Goal: Task Accomplishment & Management: Complete application form

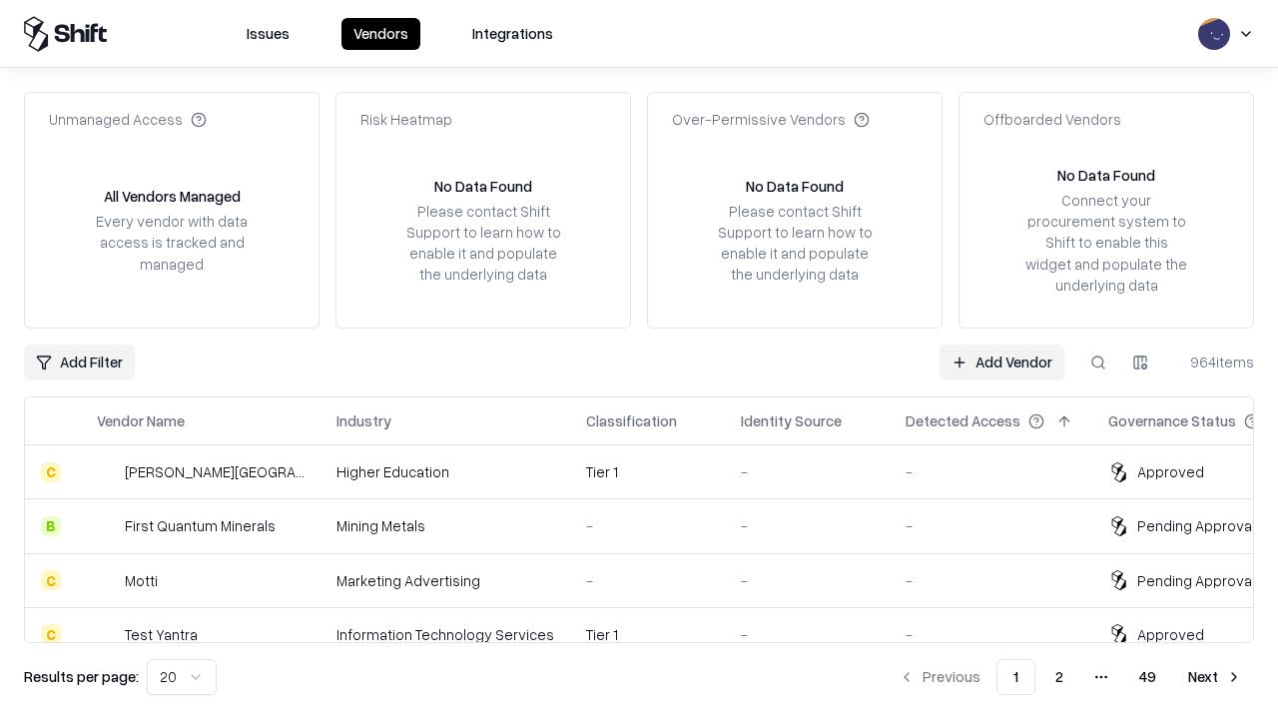
click at [1002, 362] on link "Add Vendor" at bounding box center [1002, 363] width 125 height 36
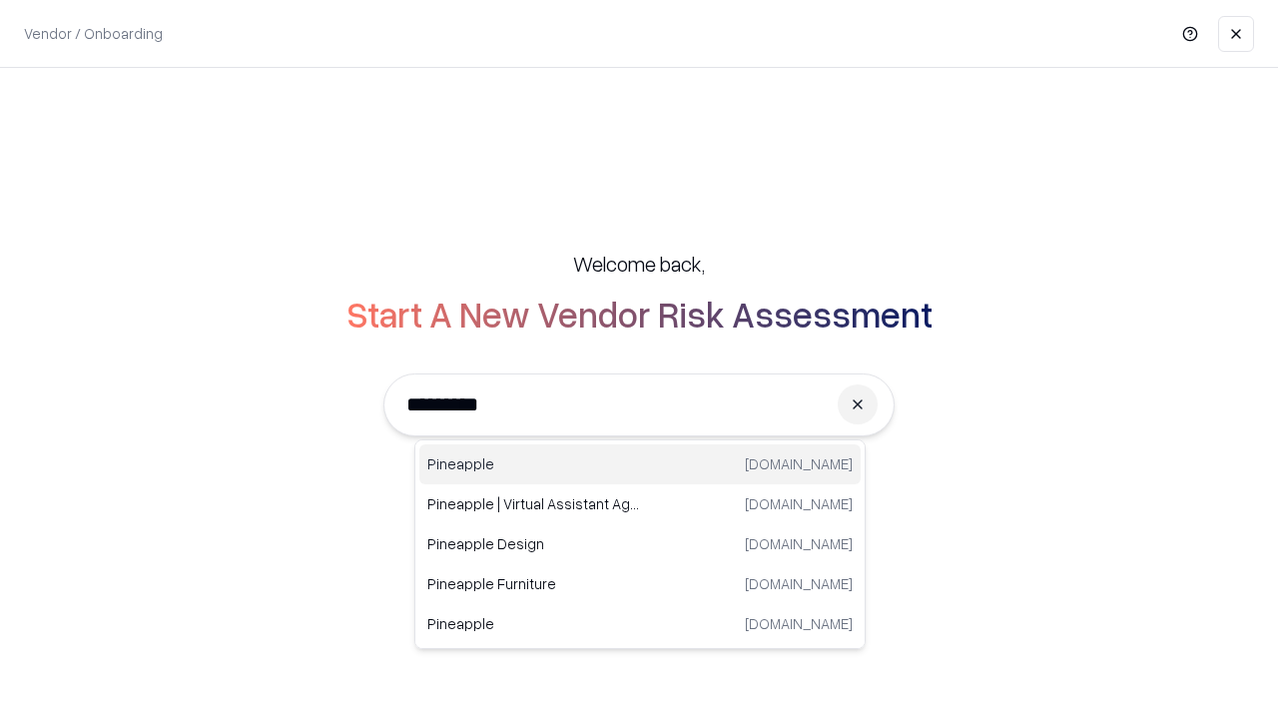
click at [640, 464] on div "Pineapple [DOMAIN_NAME]" at bounding box center [639, 464] width 441 height 40
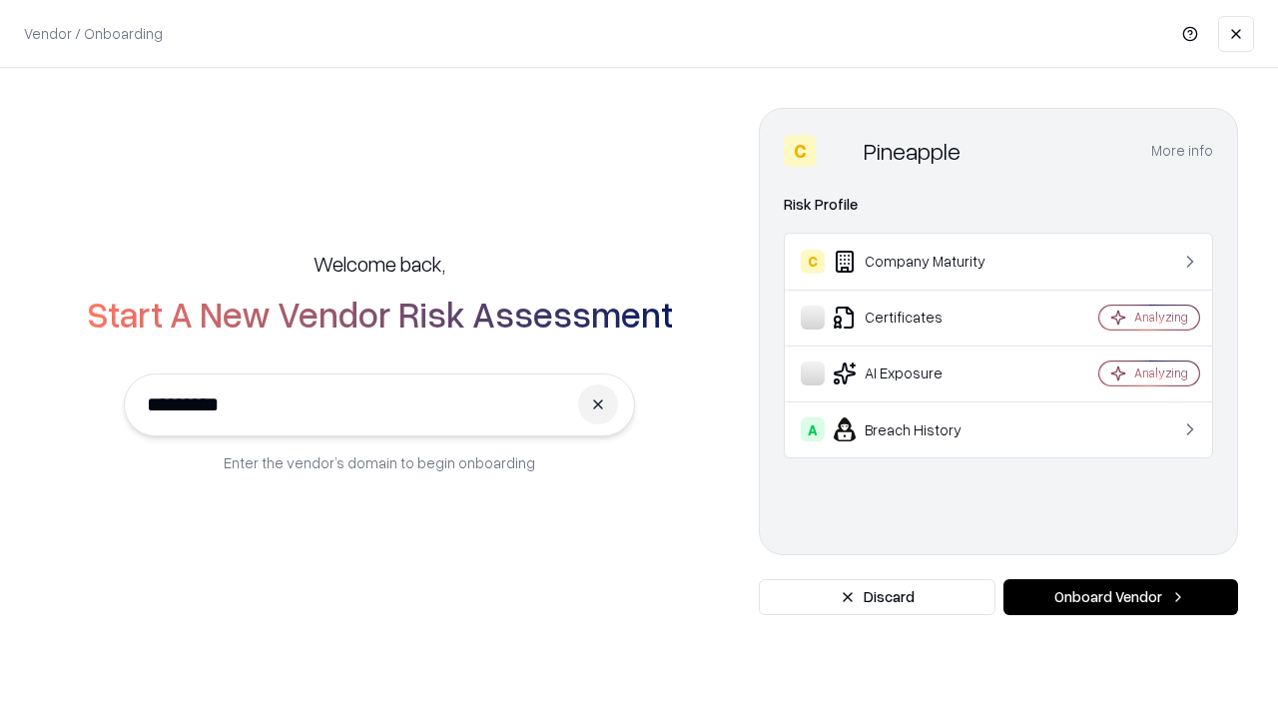
type input "*********"
click at [1121, 597] on button "Onboard Vendor" at bounding box center [1121, 597] width 235 height 36
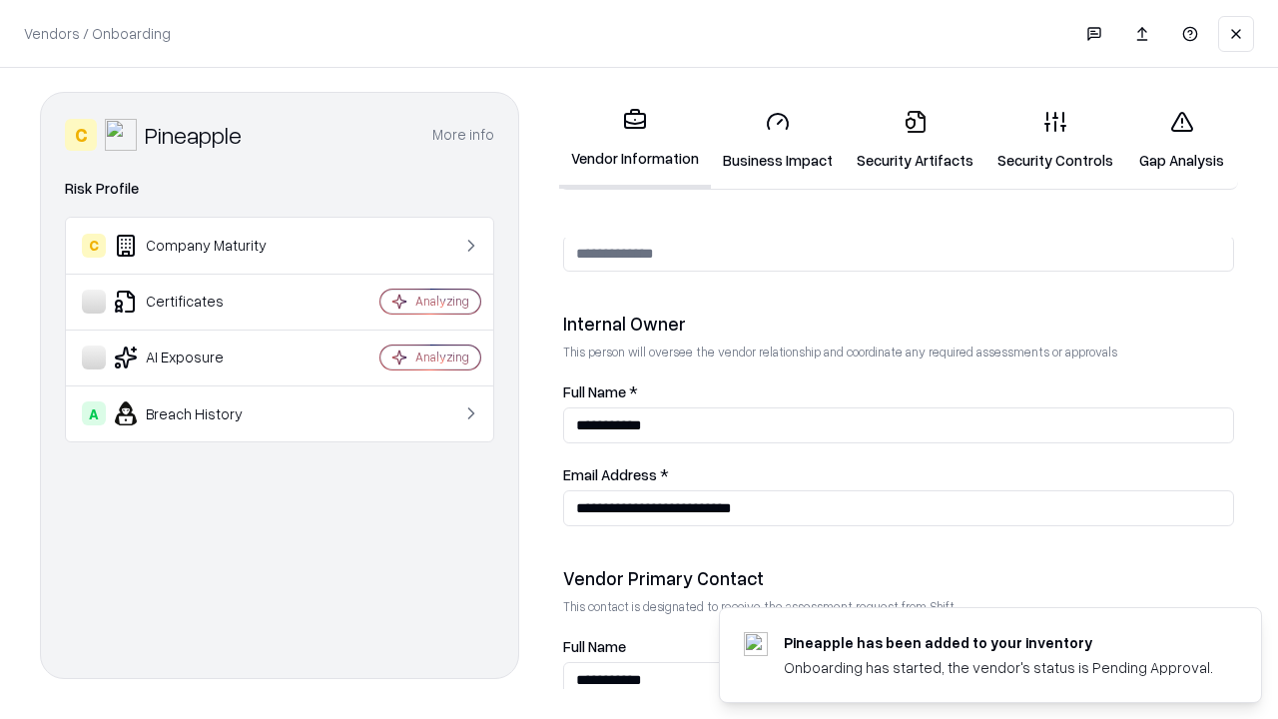
scroll to position [1035, 0]
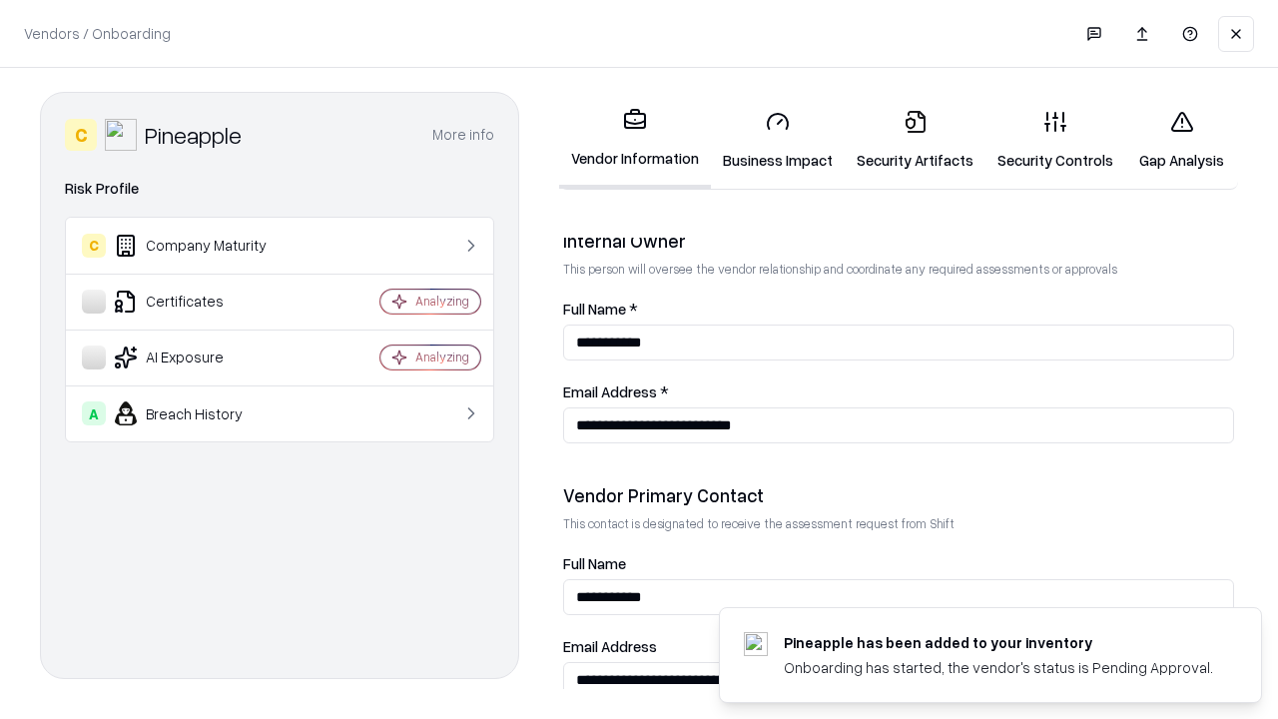
click at [778, 140] on link "Business Impact" at bounding box center [778, 140] width 134 height 93
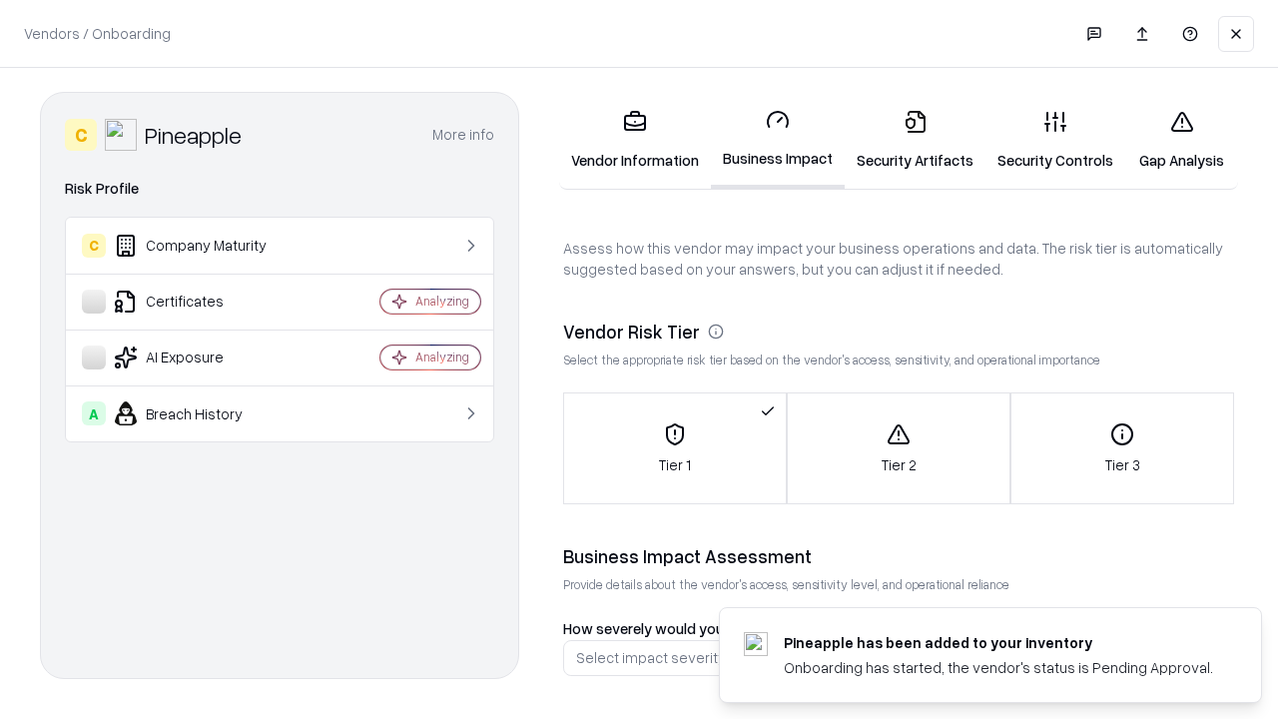
click at [915, 140] on link "Security Artifacts" at bounding box center [915, 140] width 141 height 93
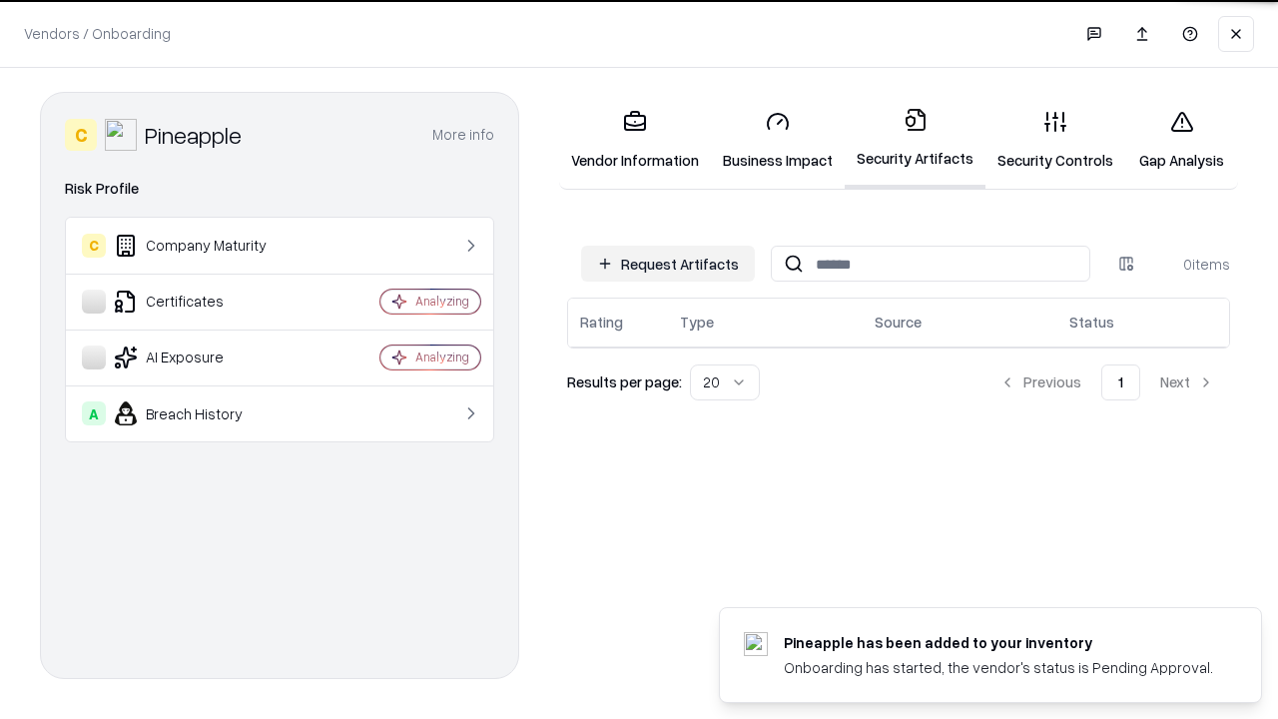
click at [668, 264] on button "Request Artifacts" at bounding box center [668, 264] width 174 height 36
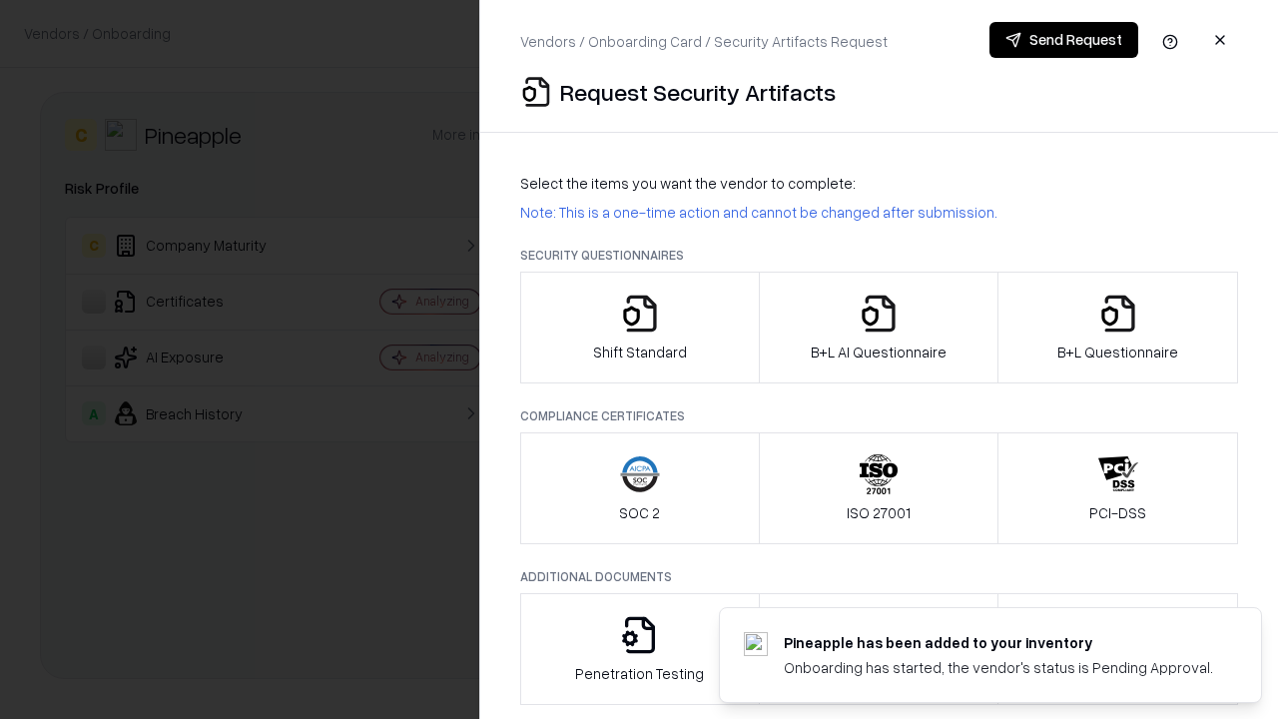
click at [639, 328] on icon "button" at bounding box center [640, 314] width 40 height 40
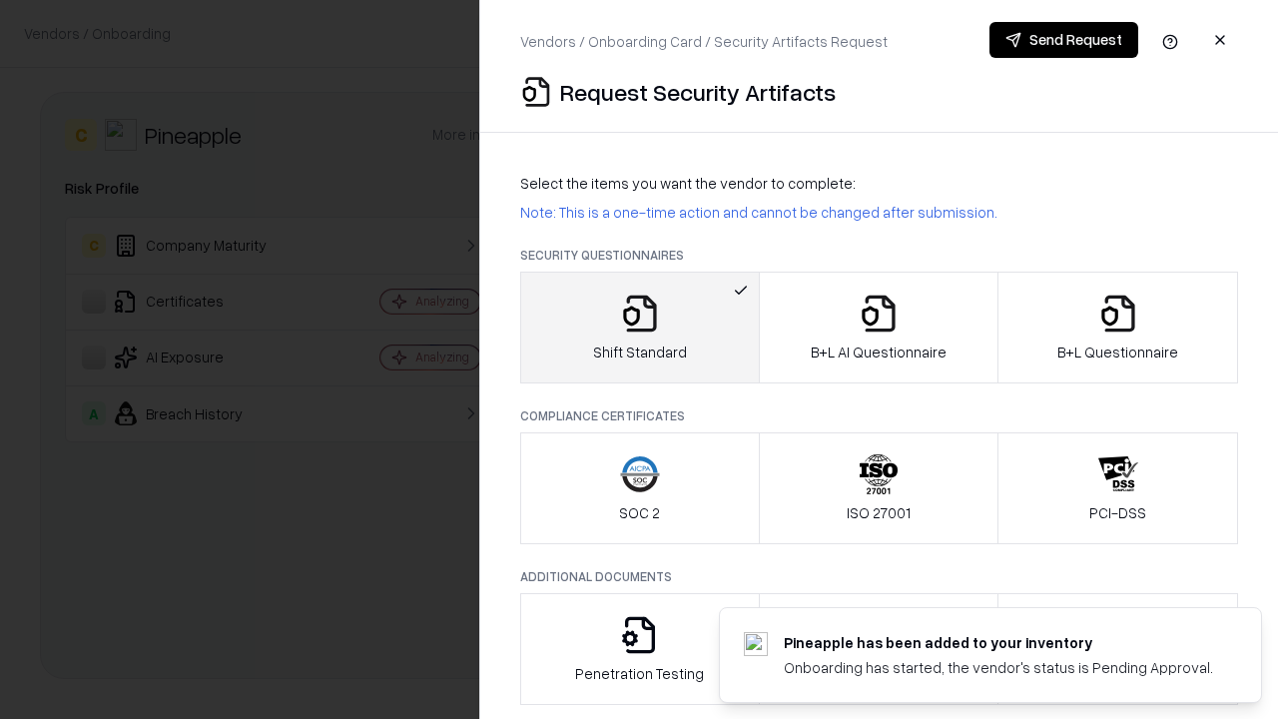
click at [1064, 40] on button "Send Request" at bounding box center [1064, 40] width 149 height 36
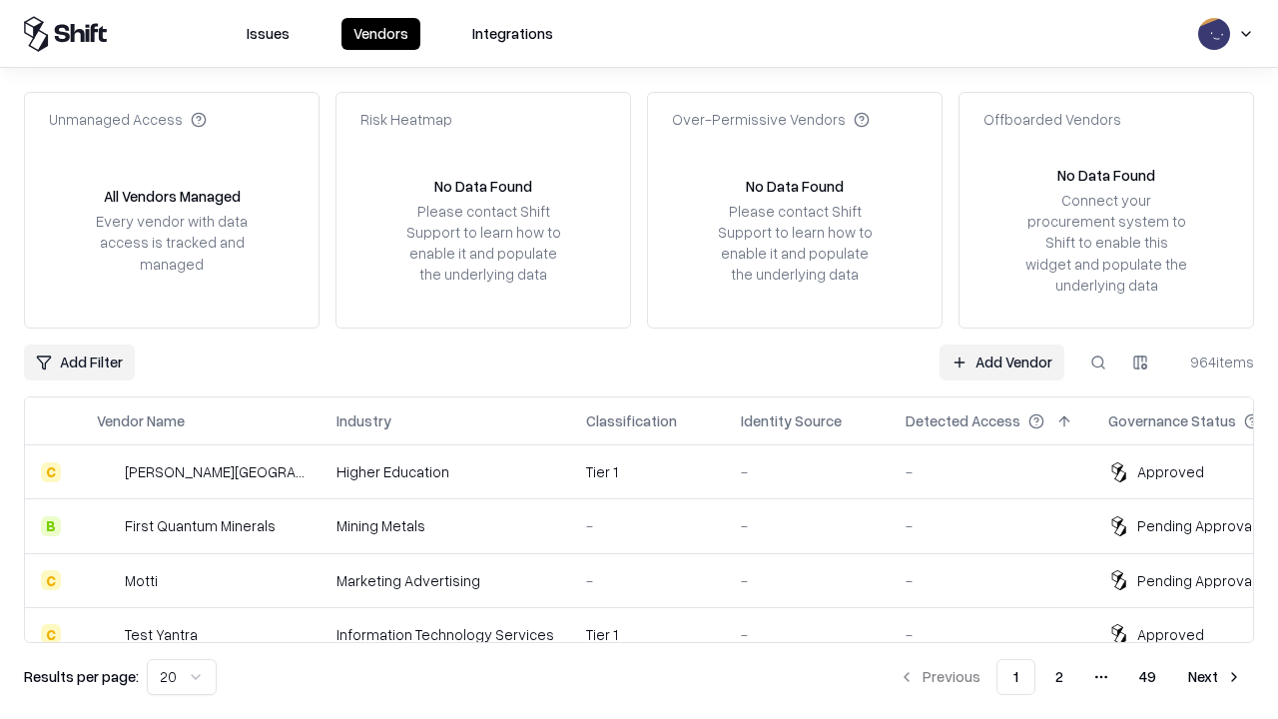
click at [1099, 362] on button at bounding box center [1099, 363] width 36 height 36
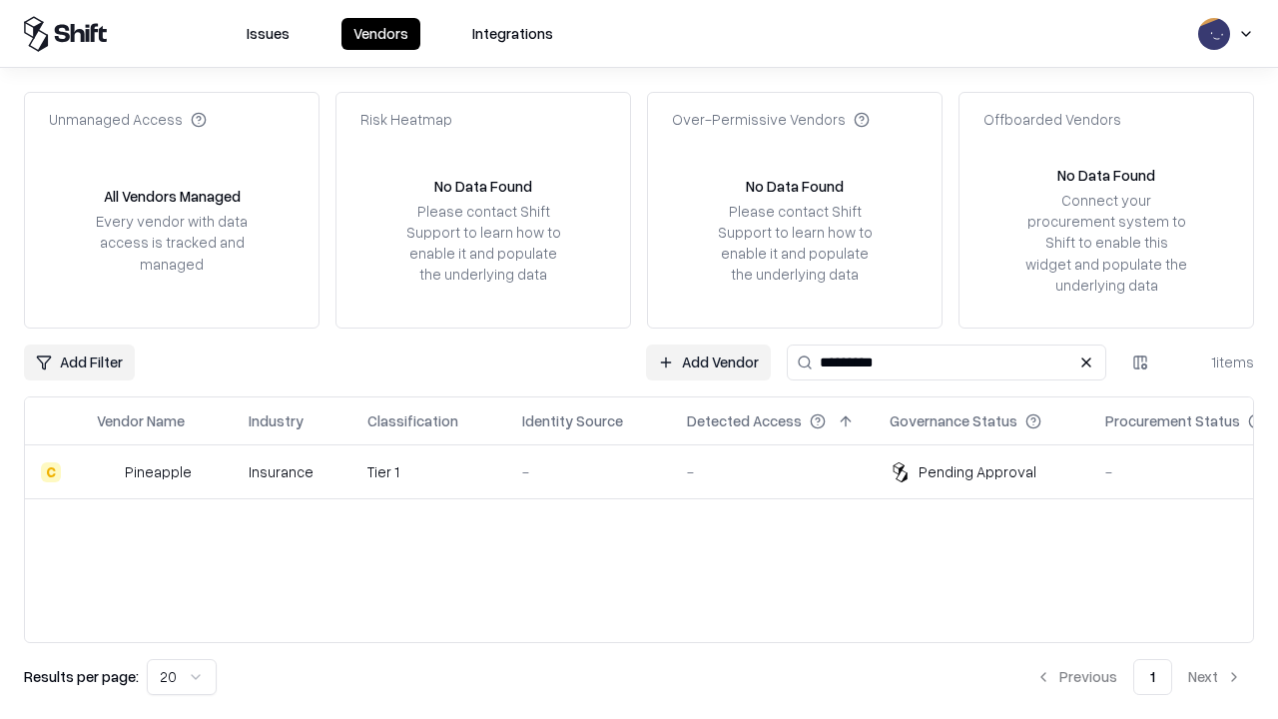
type input "*********"
click at [651, 471] on div "-" at bounding box center [588, 471] width 133 height 21
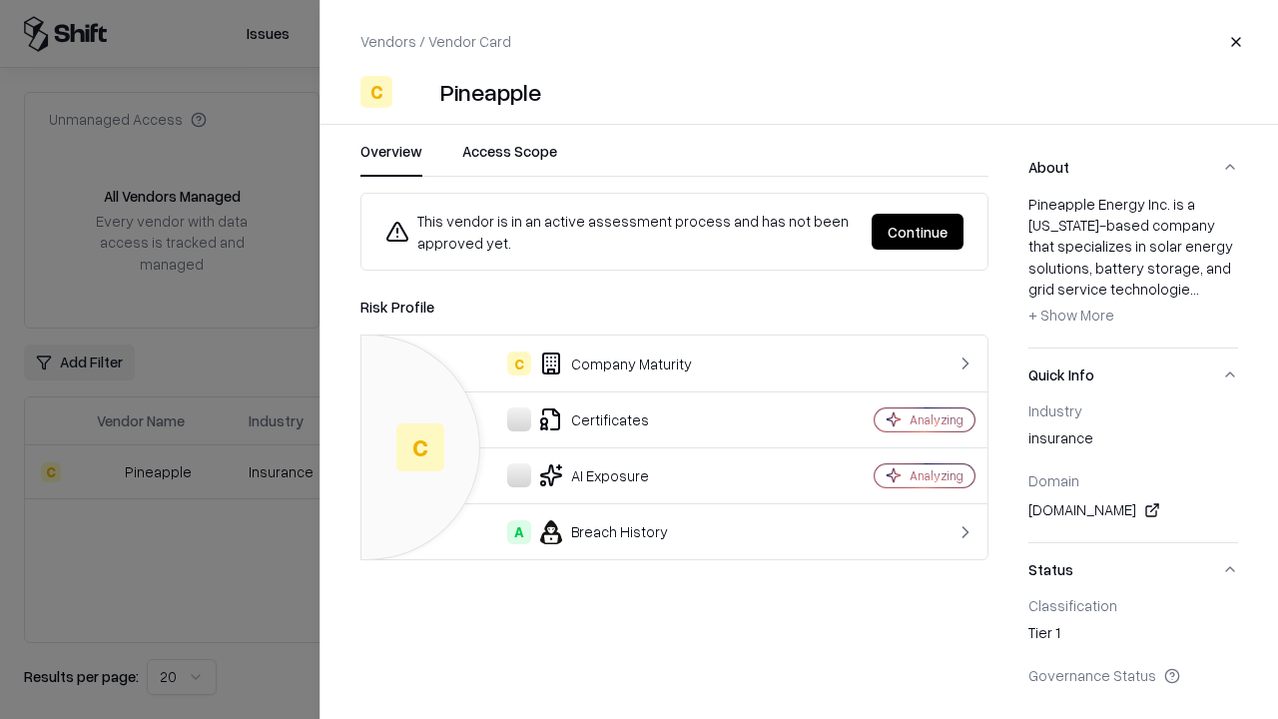
click at [918, 232] on button "Continue" at bounding box center [918, 232] width 92 height 36
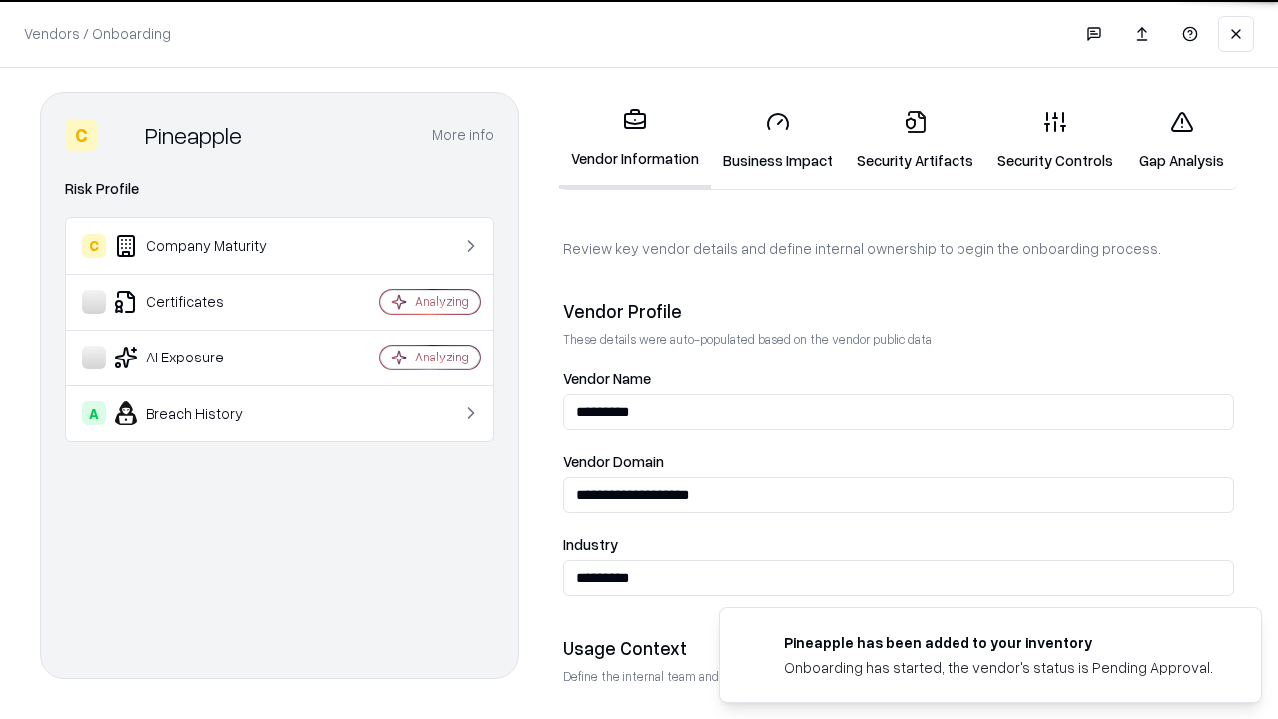
click at [915, 140] on link "Security Artifacts" at bounding box center [915, 140] width 141 height 93
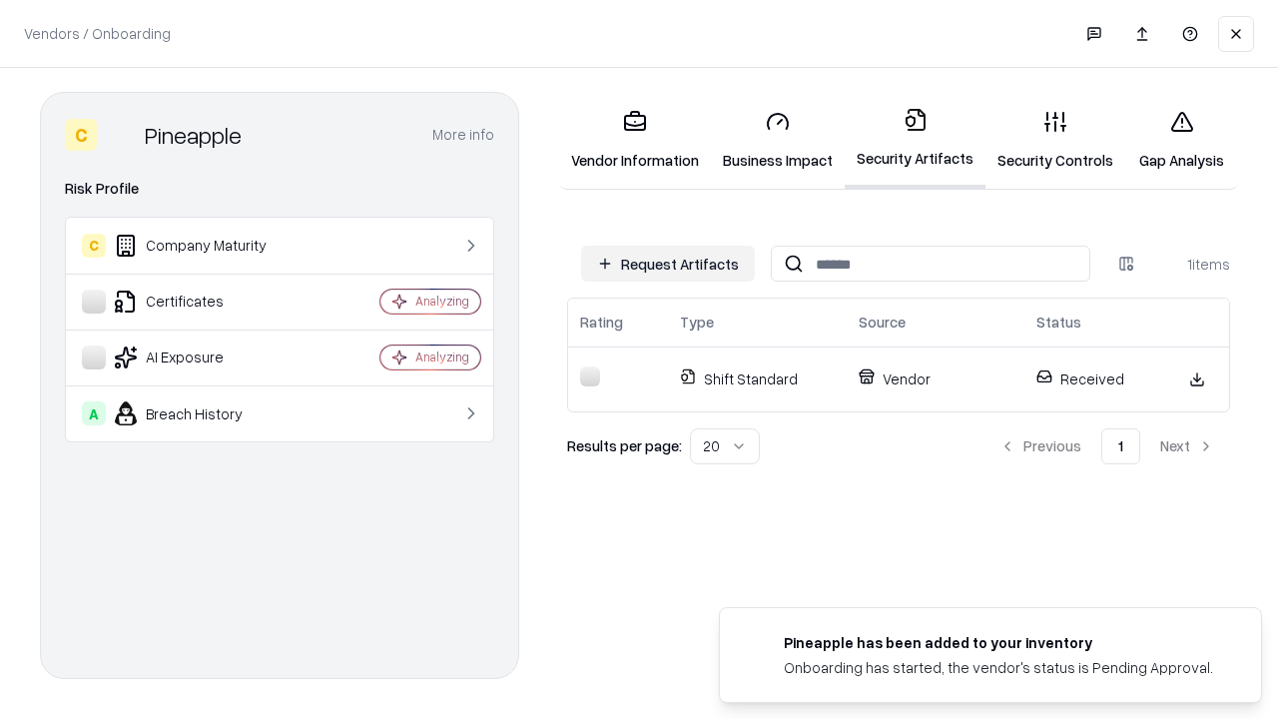
click at [1181, 140] on link "Gap Analysis" at bounding box center [1182, 140] width 113 height 93
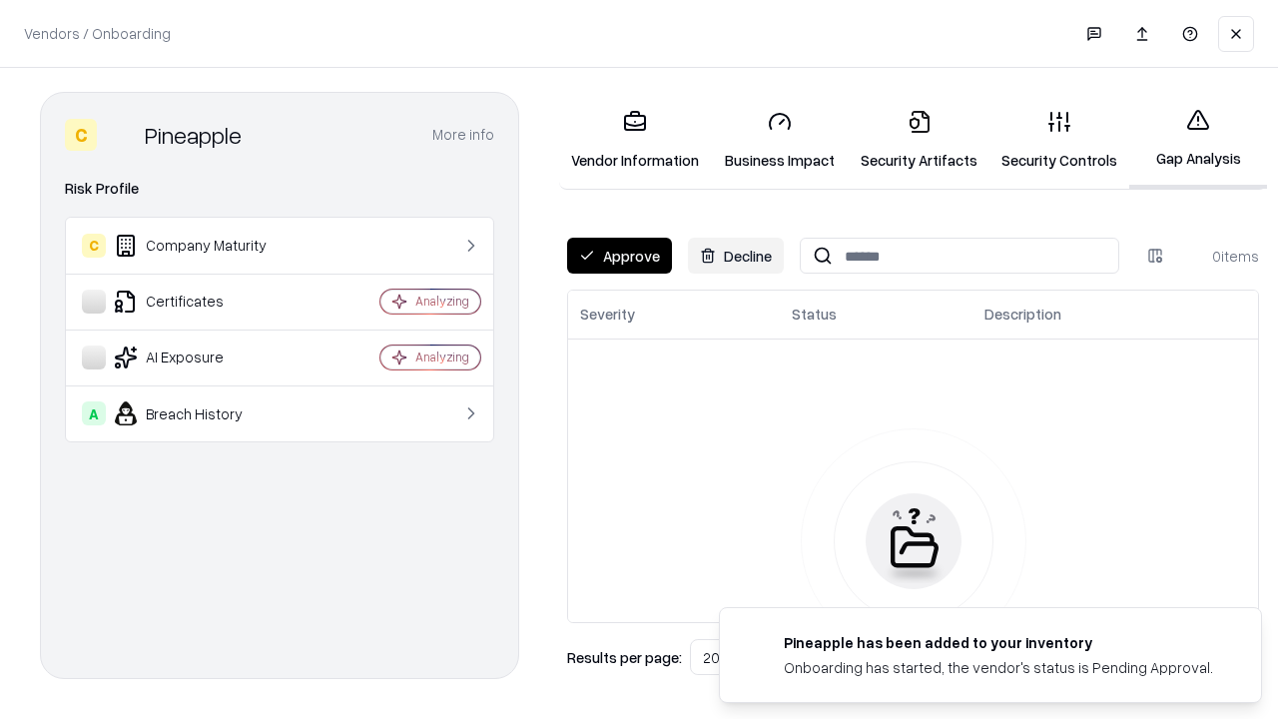
click at [619, 256] on button "Approve" at bounding box center [619, 256] width 105 height 36
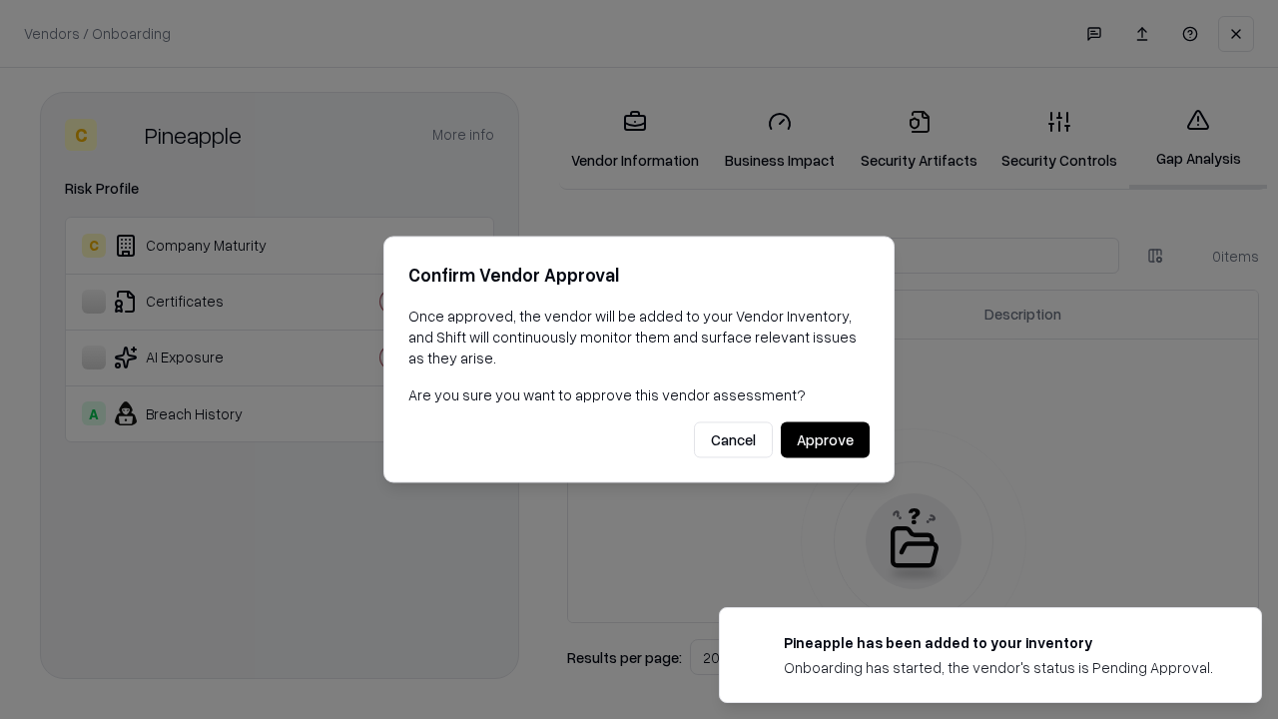
click at [825, 439] on button "Approve" at bounding box center [825, 440] width 89 height 36
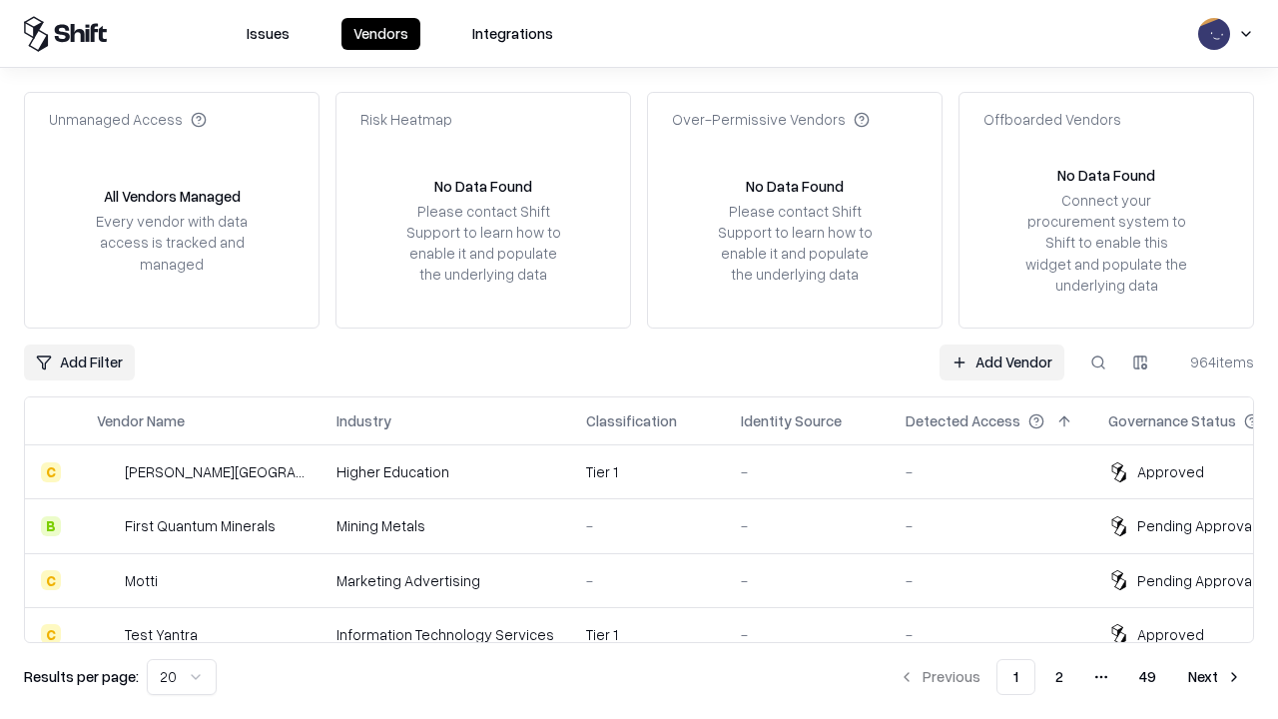
type input "*********"
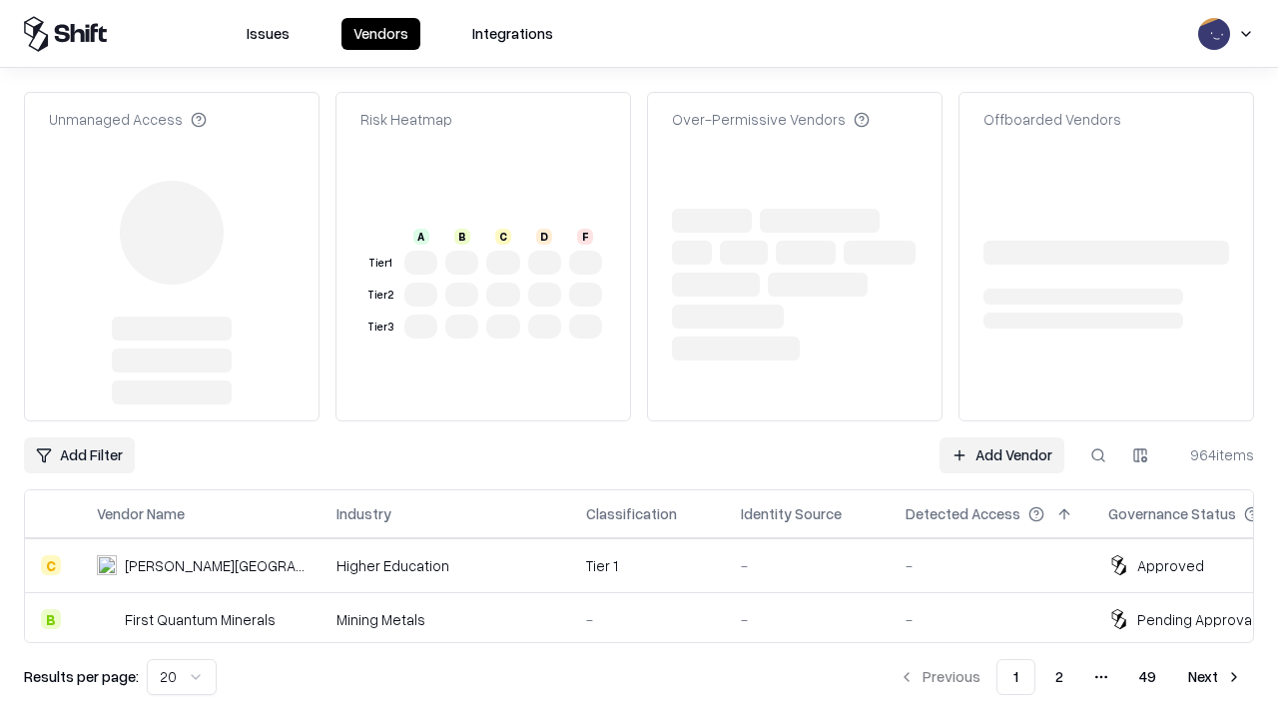
click at [1002, 437] on link "Add Vendor" at bounding box center [1002, 455] width 125 height 36
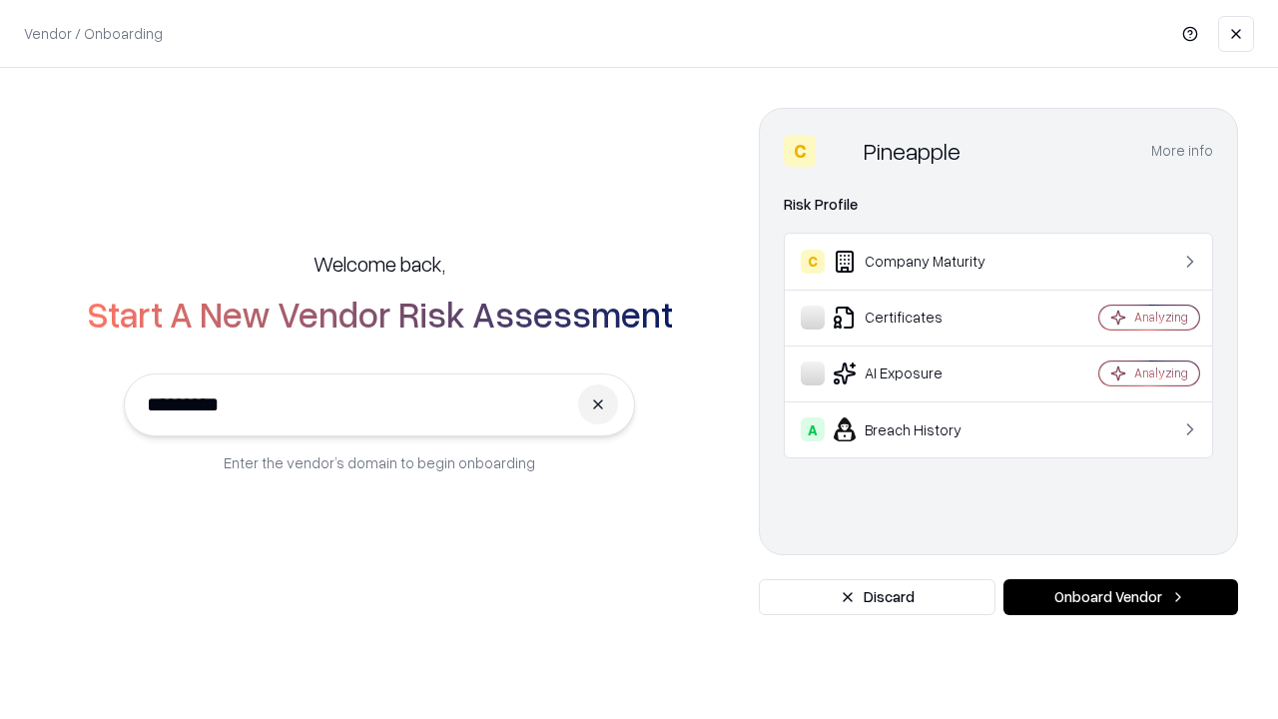
type input "*********"
click at [1121, 597] on button "Onboard Vendor" at bounding box center [1121, 597] width 235 height 36
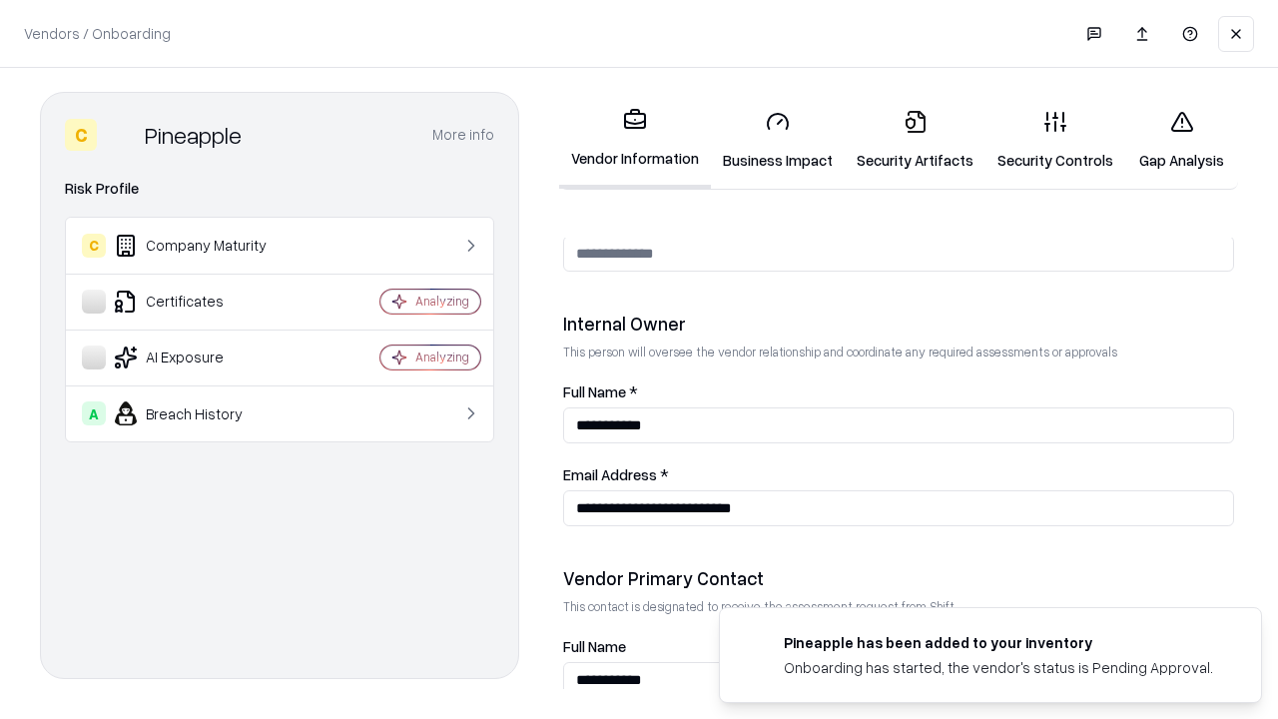
scroll to position [1035, 0]
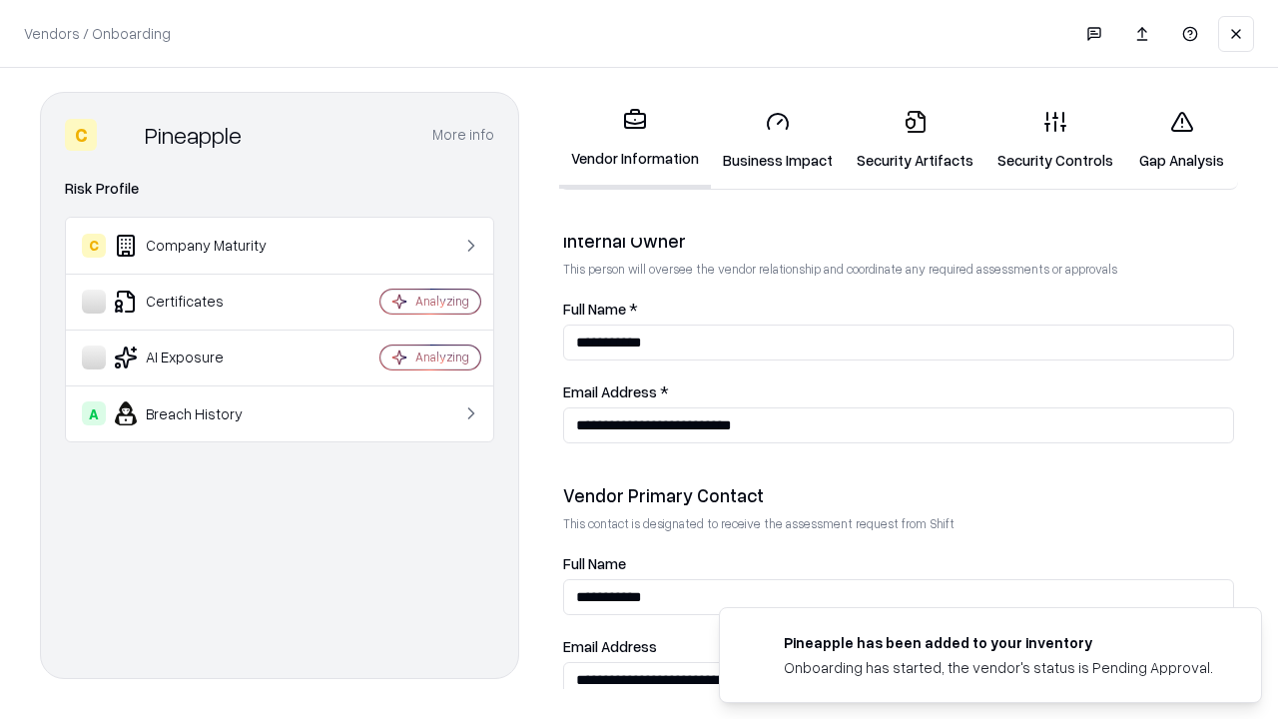
click at [1181, 140] on link "Gap Analysis" at bounding box center [1182, 140] width 113 height 93
